Goal: Transaction & Acquisition: Purchase product/service

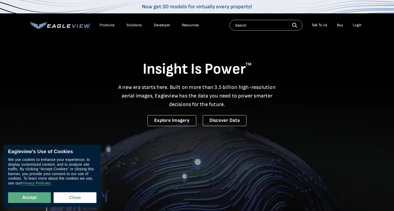
click at [358, 26] on div "Login" at bounding box center [357, 25] width 9 height 5
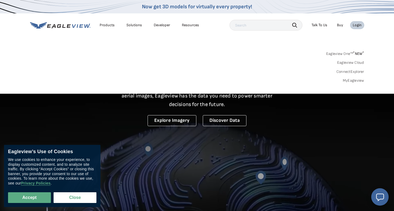
click at [352, 80] on link "MyEagleview" at bounding box center [353, 80] width 21 height 5
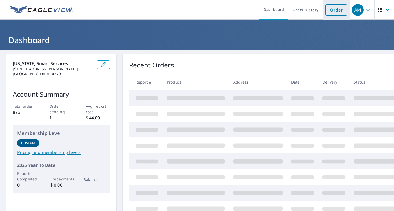
click at [337, 13] on link "Order" at bounding box center [337, 9] width 22 height 11
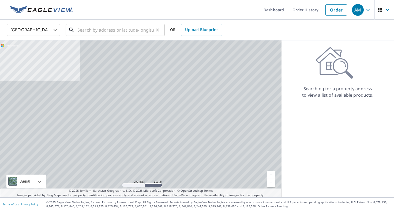
click at [130, 32] on input "text" at bounding box center [115, 30] width 76 height 15
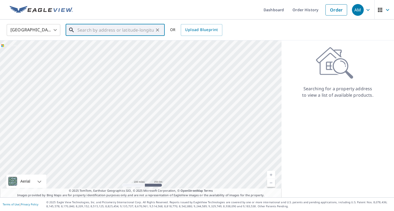
paste input "[STREET_ADDRESS][PERSON_NAME]"
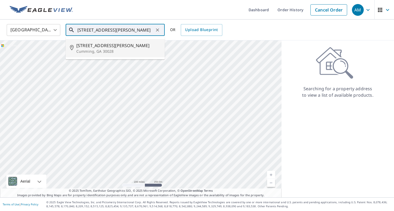
click at [139, 47] on span "[STREET_ADDRESS][PERSON_NAME]" at bounding box center [118, 45] width 84 height 6
type input "[STREET_ADDRESS][PERSON_NAME]"
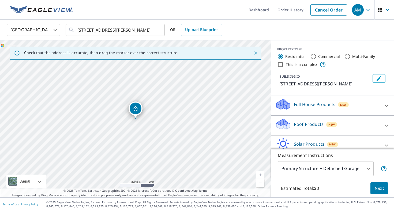
click at [311, 130] on div "Roof Products New" at bounding box center [327, 125] width 105 height 15
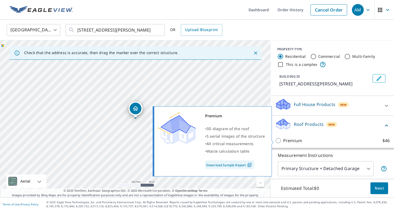
click at [310, 142] on label "Premium $46" at bounding box center [336, 141] width 107 height 6
click at [283, 142] on input "Premium $46" at bounding box center [279, 141] width 8 height 6
checkbox input "true"
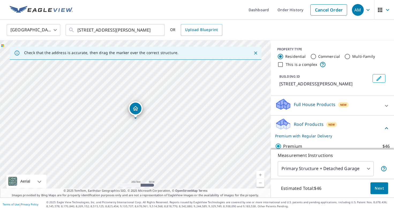
click at [382, 189] on span "Next" at bounding box center [379, 188] width 9 height 7
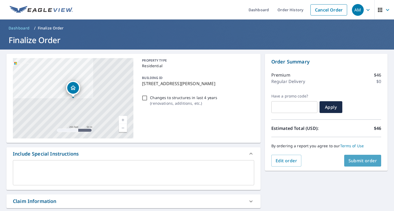
click at [362, 164] on span "Submit order" at bounding box center [363, 161] width 29 height 6
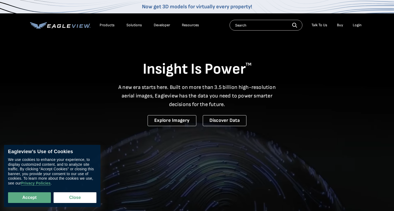
click at [356, 26] on div "Login" at bounding box center [357, 25] width 9 height 5
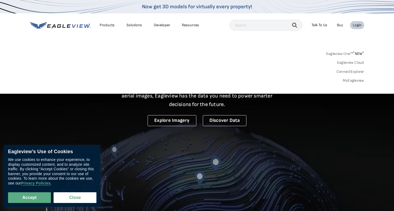
click at [360, 79] on link "MyEagleview" at bounding box center [353, 80] width 21 height 5
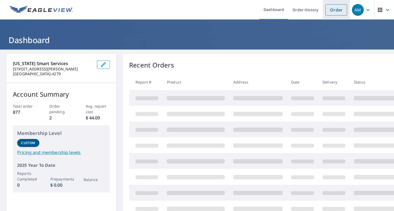
click at [338, 10] on link "Order" at bounding box center [337, 9] width 22 height 11
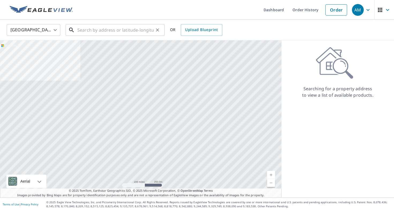
click at [110, 25] on input "text" at bounding box center [115, 30] width 76 height 15
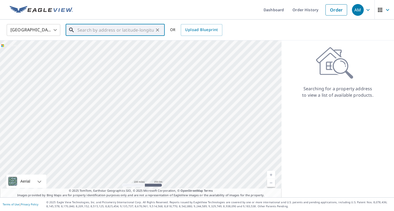
paste input "3970 Frasier Drive, Cumming, GA 30028"
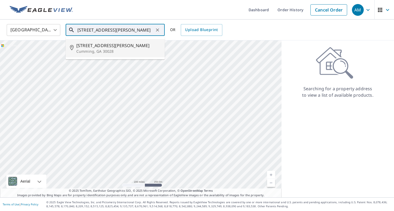
click at [131, 49] on p "Cumming, GA 30028" at bounding box center [118, 51] width 84 height 5
type input "3970 Frasier Dr Cumming, GA 30028"
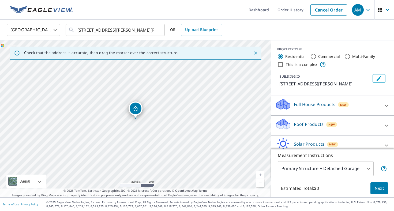
click at [317, 122] on p "Roof Products" at bounding box center [309, 124] width 30 height 6
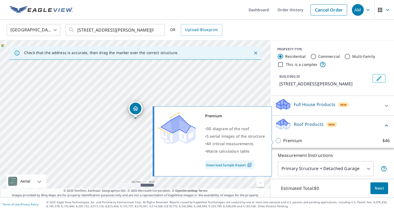
click at [298, 141] on p "Premium" at bounding box center [292, 141] width 19 height 6
click at [283, 141] on input "Premium $46" at bounding box center [279, 141] width 8 height 6
checkbox input "true"
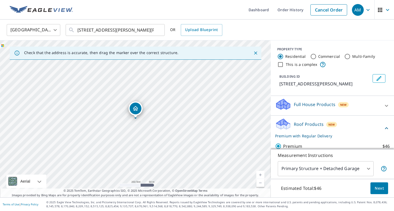
click at [380, 187] on span "Next" at bounding box center [379, 188] width 9 height 7
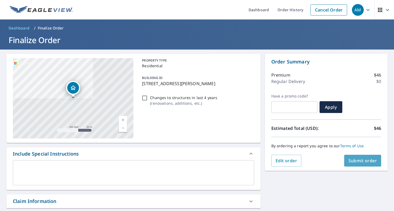
click at [359, 160] on span "Submit order" at bounding box center [363, 161] width 29 height 6
